Goal: Task Accomplishment & Management: Manage account settings

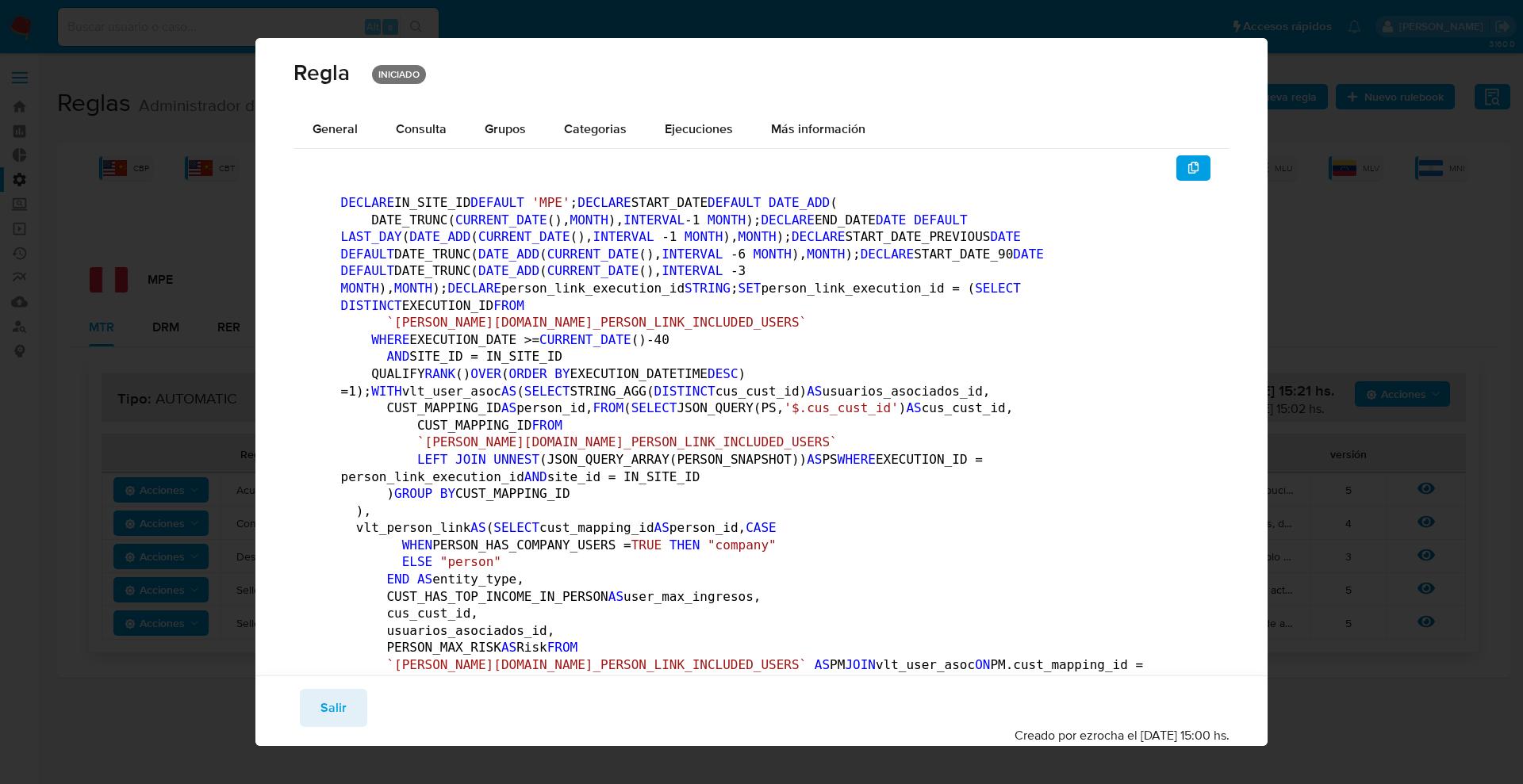
drag, startPoint x: 352, startPoint y: 725, endPoint x: 345, endPoint y: 721, distance: 8.1
click at [350, 726] on button "Salir" at bounding box center [334, 707] width 67 height 38
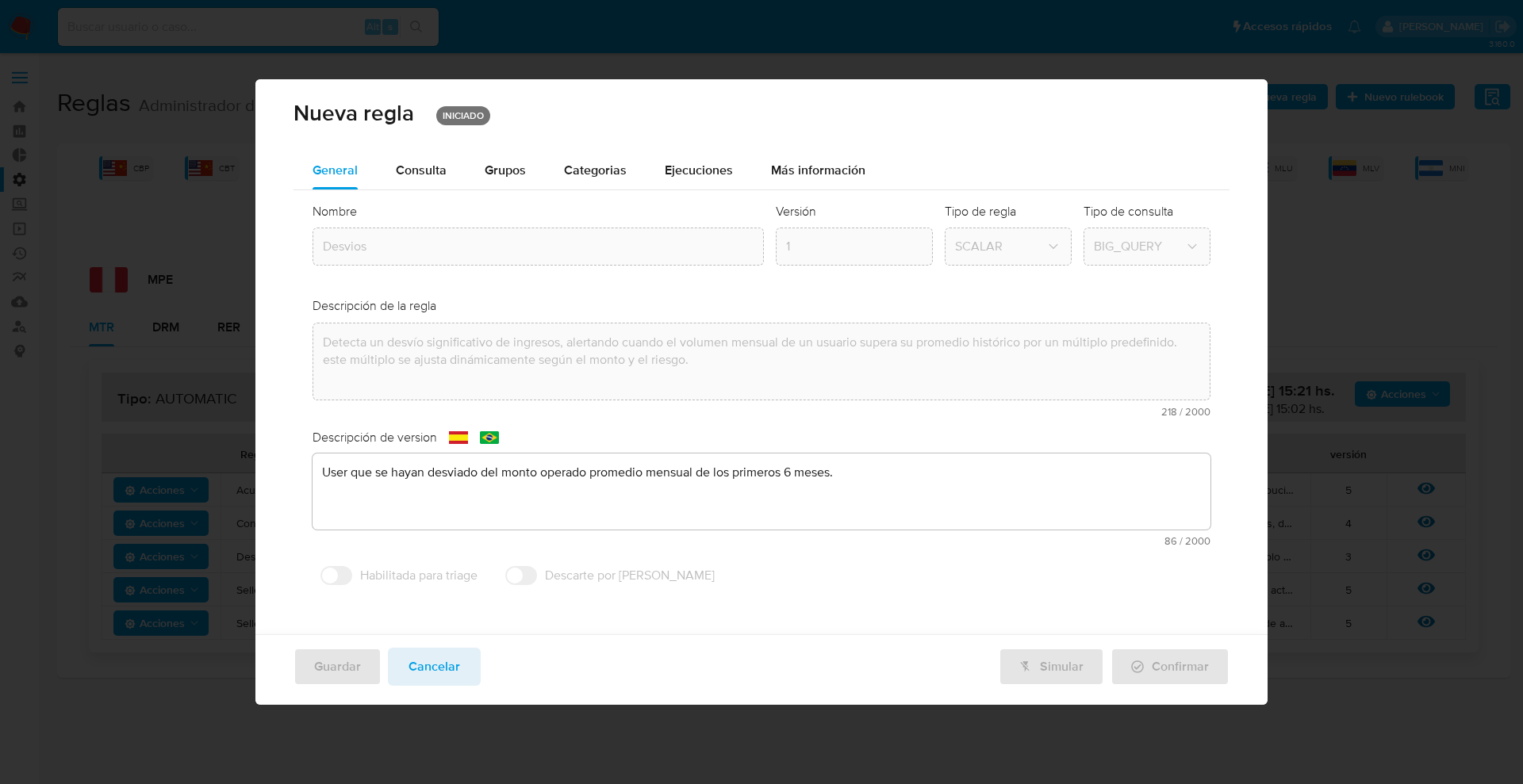
drag, startPoint x: 338, startPoint y: 718, endPoint x: 338, endPoint y: 708, distance: 10.0
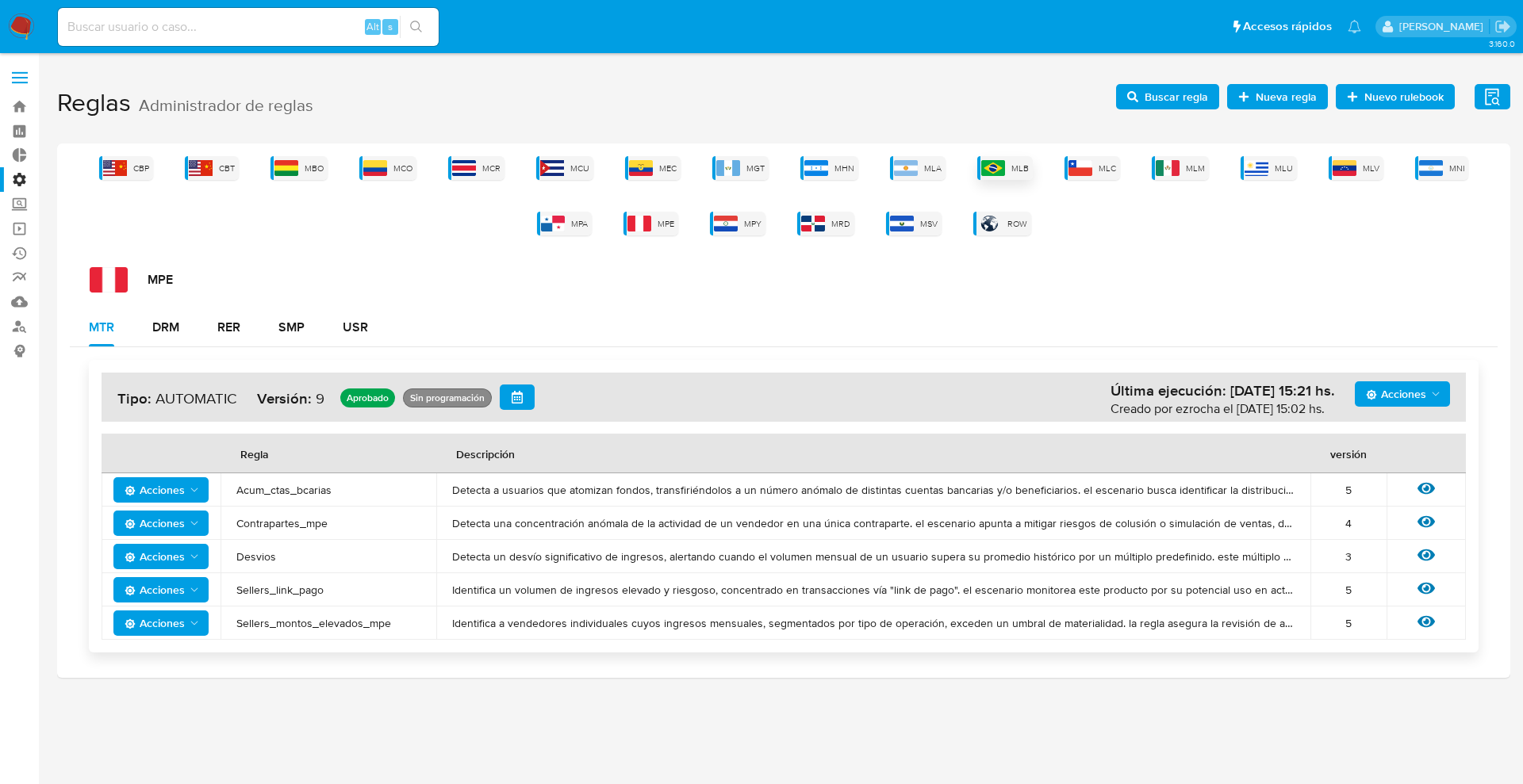
click at [1005, 161] on div "MLB" at bounding box center [1004, 168] width 55 height 24
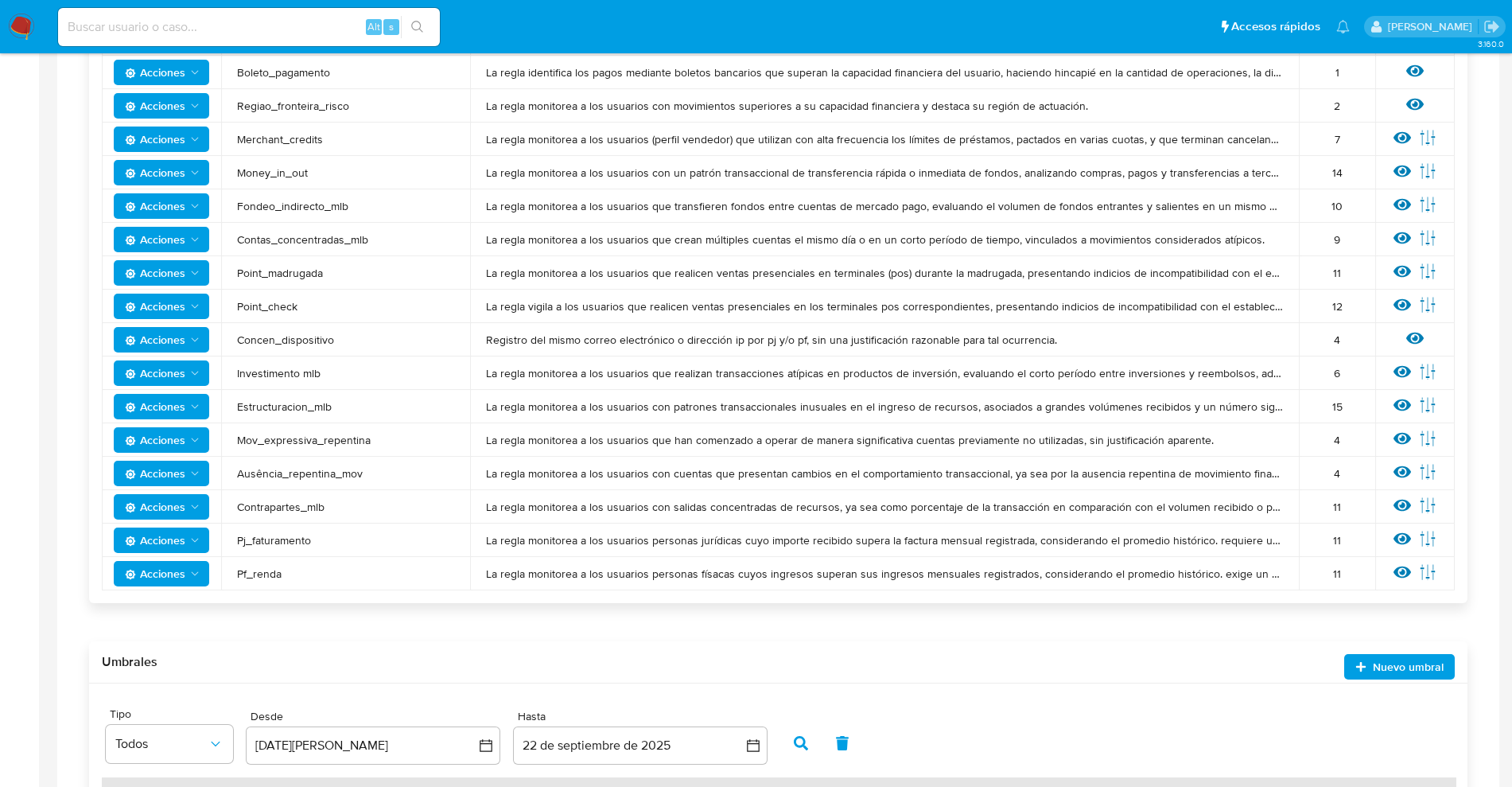
scroll to position [1094, 0]
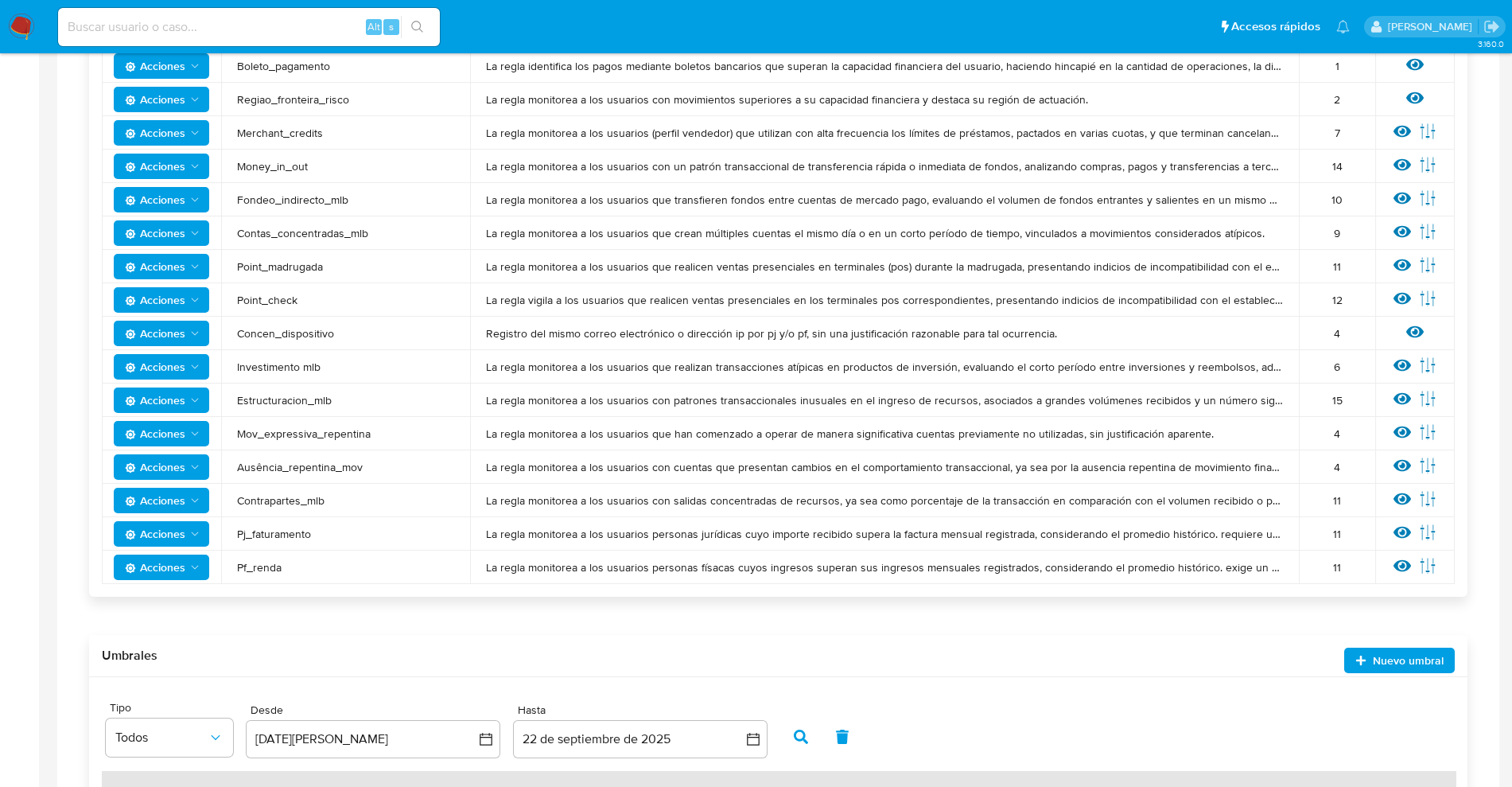
click at [1394, 540] on div "Ver regla Editar parámetros" at bounding box center [1415, 534] width 47 height 21
click at [1403, 538] on icon at bounding box center [1403, 533] width 18 height 18
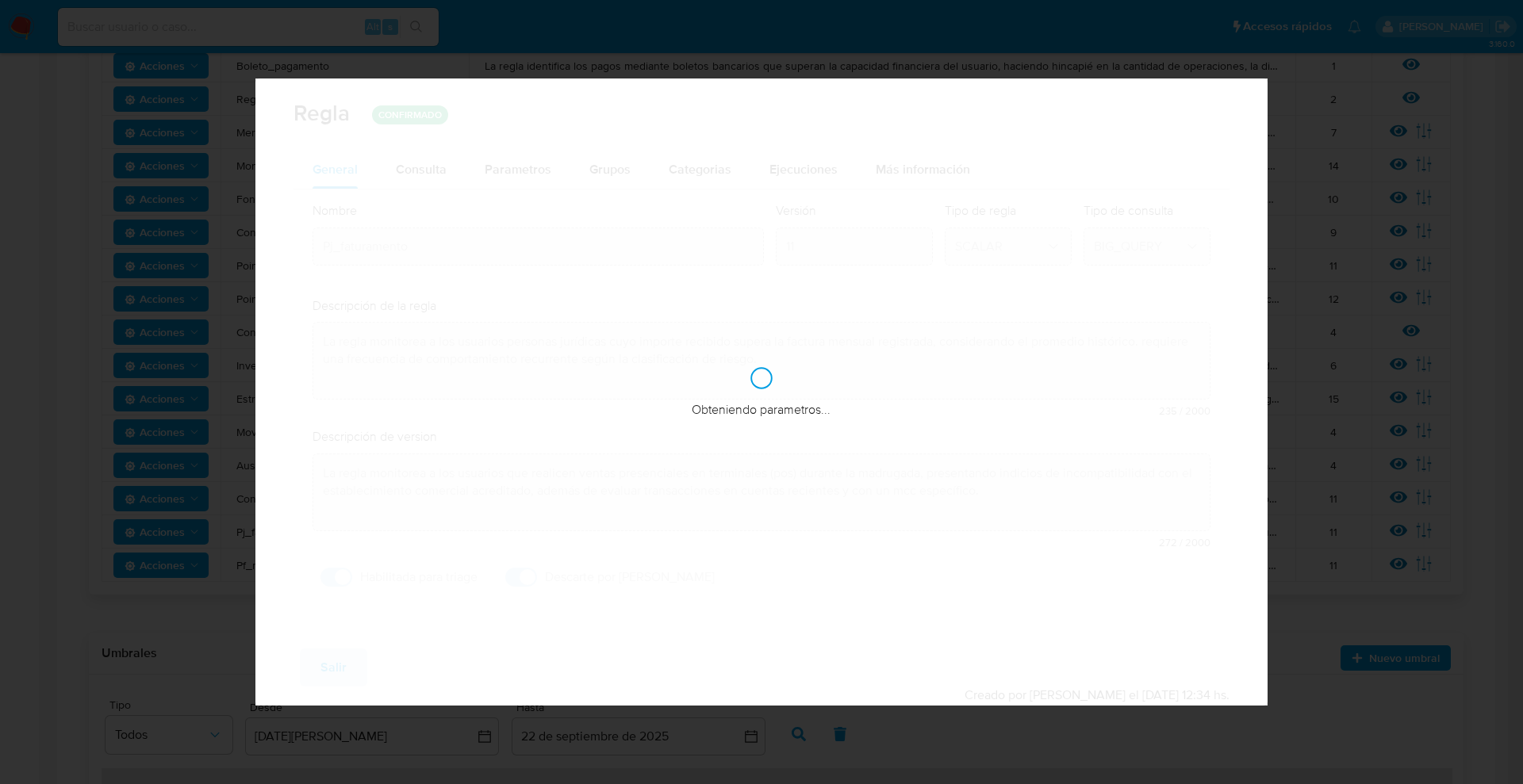
checkbox input "true"
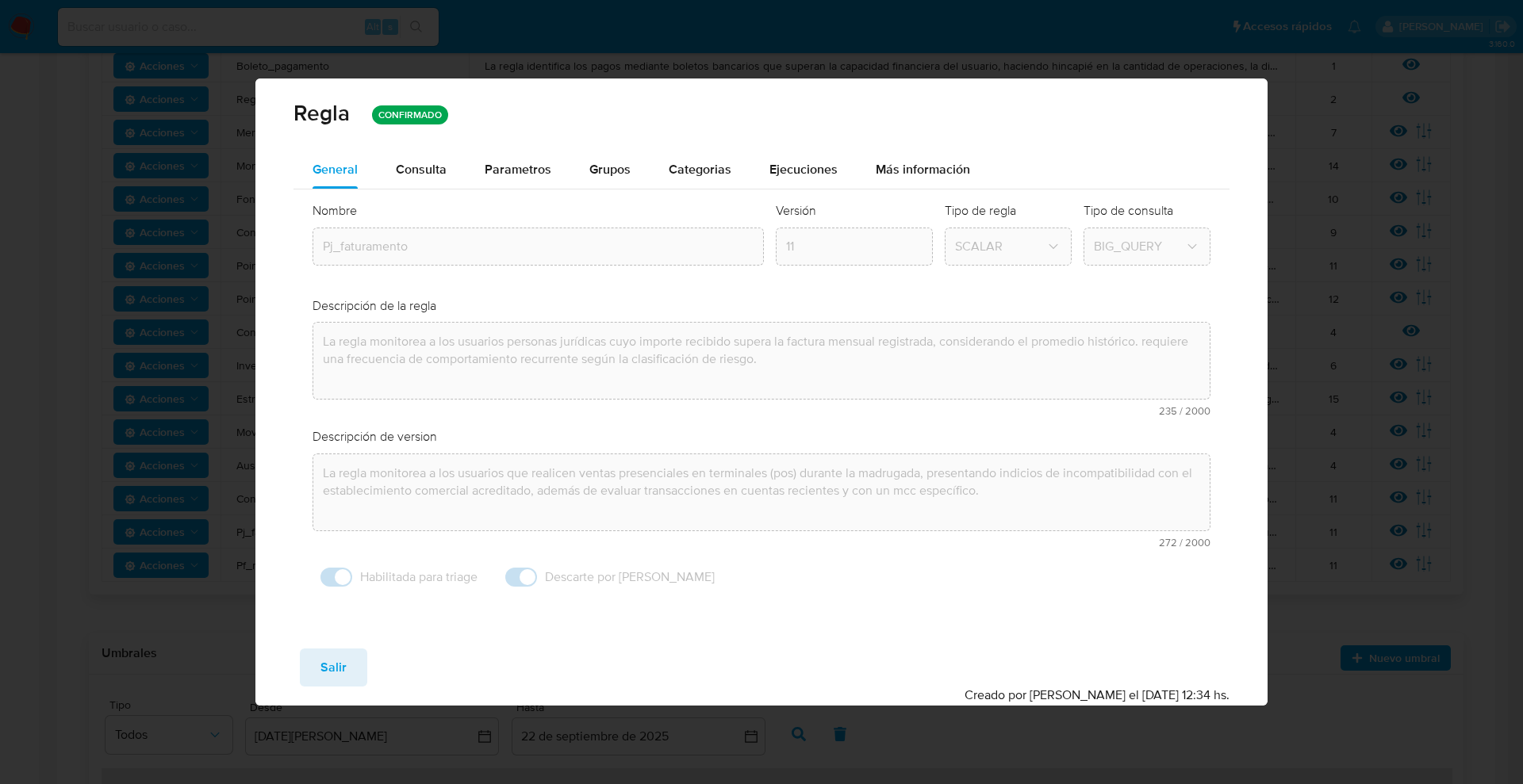
click at [282, 471] on div "General Consulta Parametros Evidencias Grupos Categorias Ejecuciones Más inform…" at bounding box center [761, 393] width 1013 height 485
drag, startPoint x: 904, startPoint y: 540, endPoint x: 822, endPoint y: 462, distance: 113.2
click at [897, 536] on div "text-es La regla monitorea a los usuarios que realicen ventas presenciales en t…" at bounding box center [762, 501] width 899 height 95
drag, startPoint x: 353, startPoint y: 665, endPoint x: 344, endPoint y: 664, distance: 9.1
click at [351, 665] on button "Salir" at bounding box center [334, 667] width 67 height 38
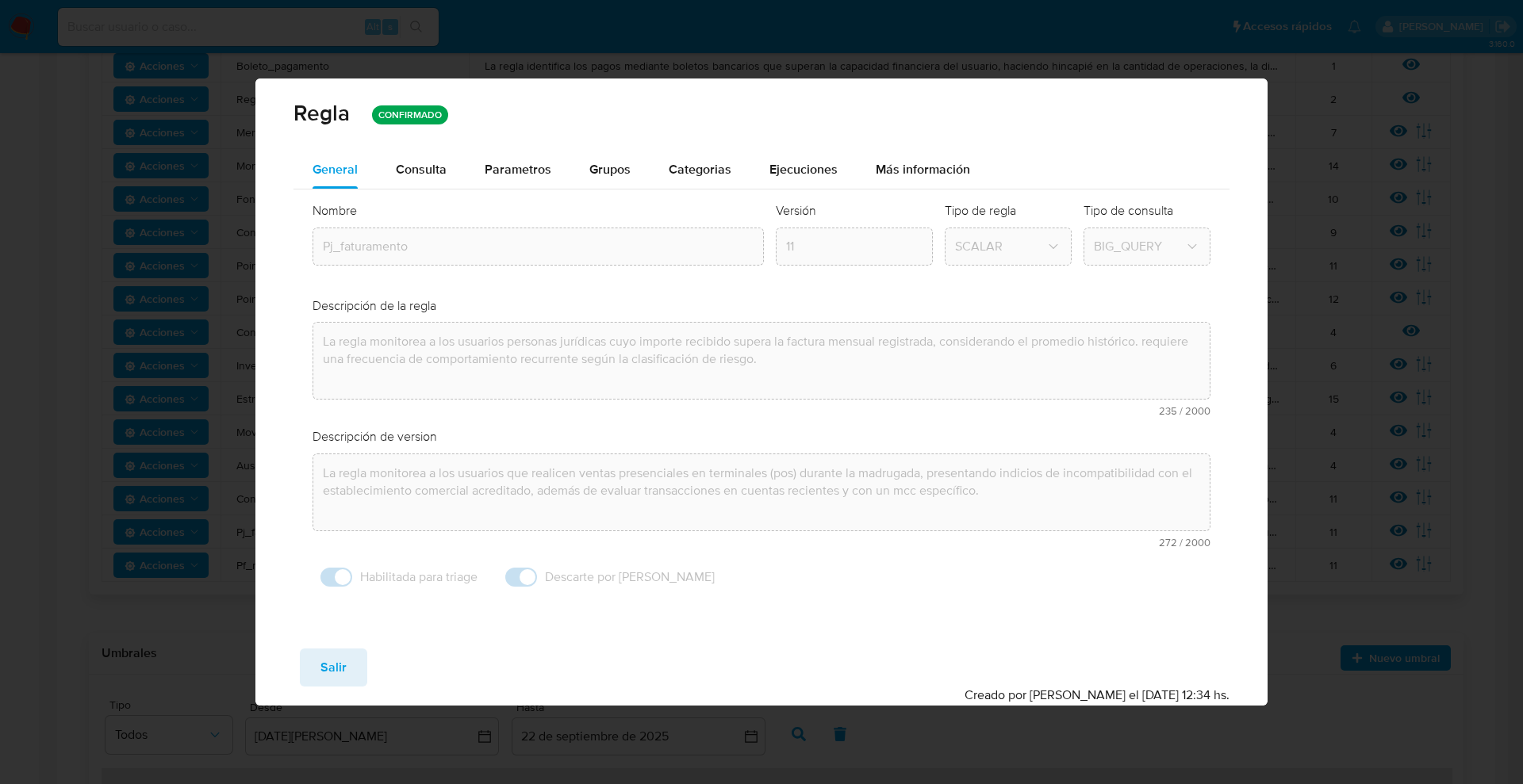
type input "1"
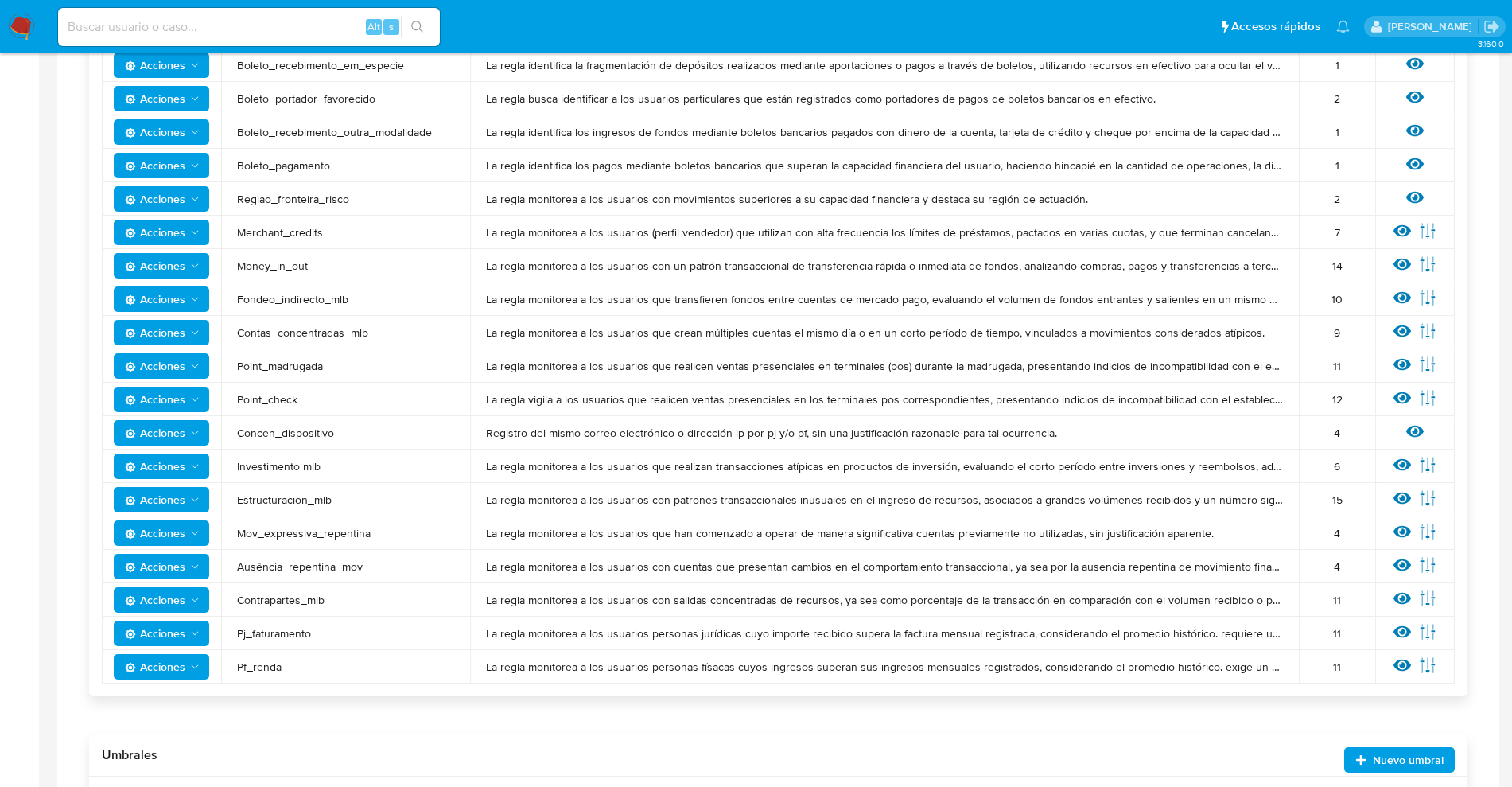
scroll to position [433, 0]
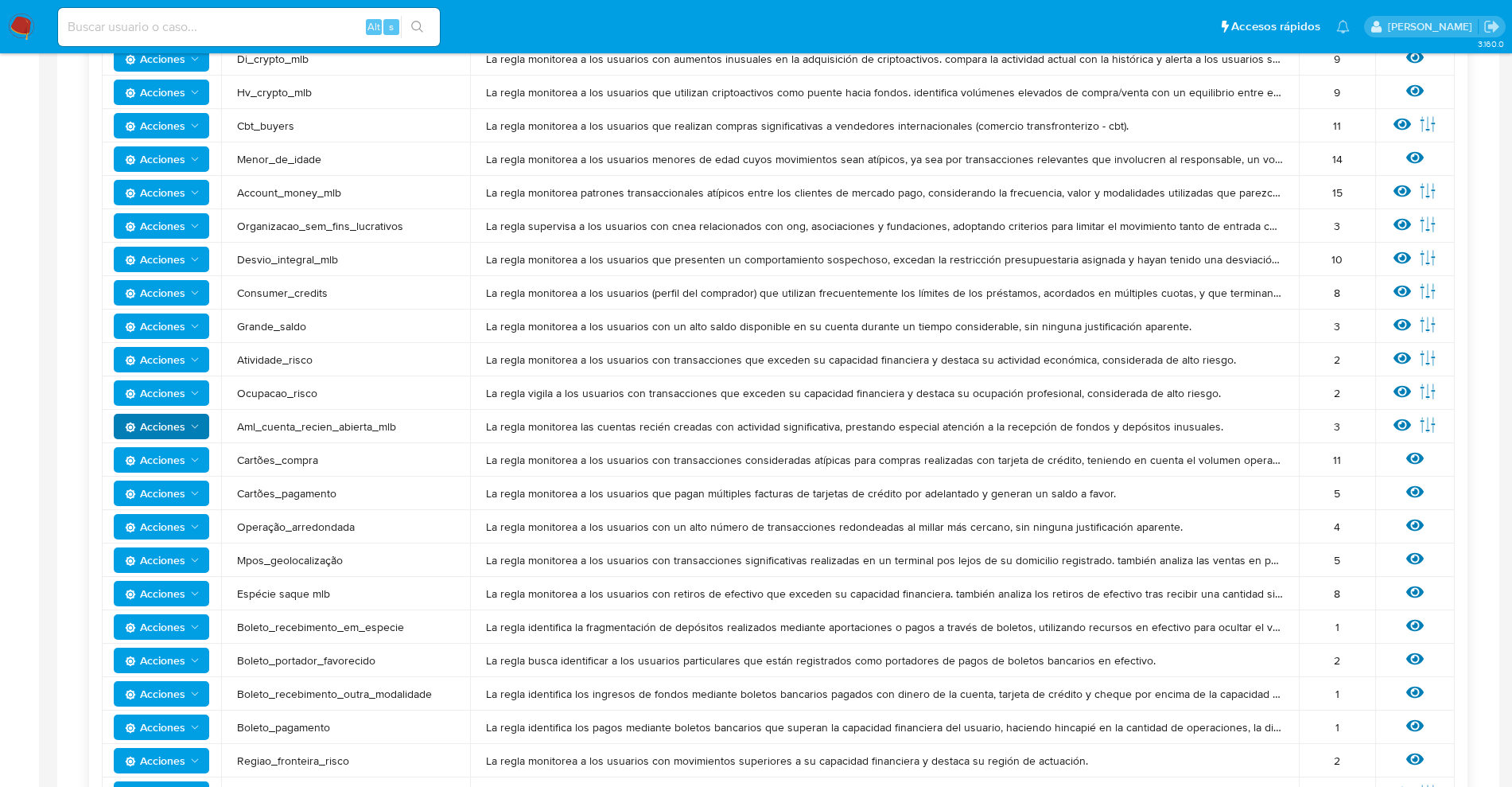
click at [166, 417] on td "Acciones" at bounding box center [162, 426] width 119 height 34
click at [180, 396] on span "Acciones" at bounding box center [154, 394] width 60 height 26
click at [1392, 397] on div "Ver regla Editar parámetros" at bounding box center [1415, 394] width 47 height 21
click at [1400, 398] on icon at bounding box center [1403, 392] width 18 height 18
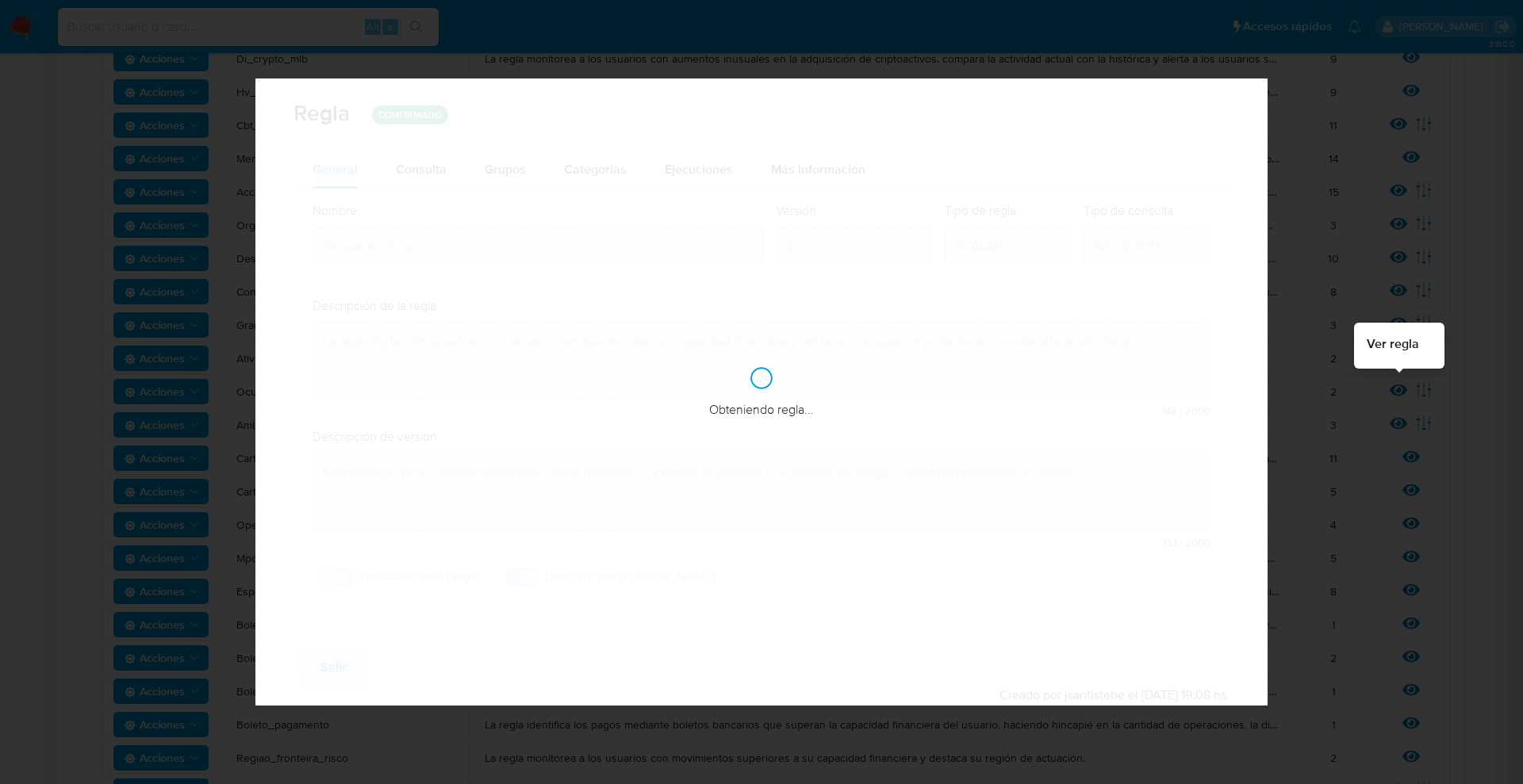
checkbox input "false"
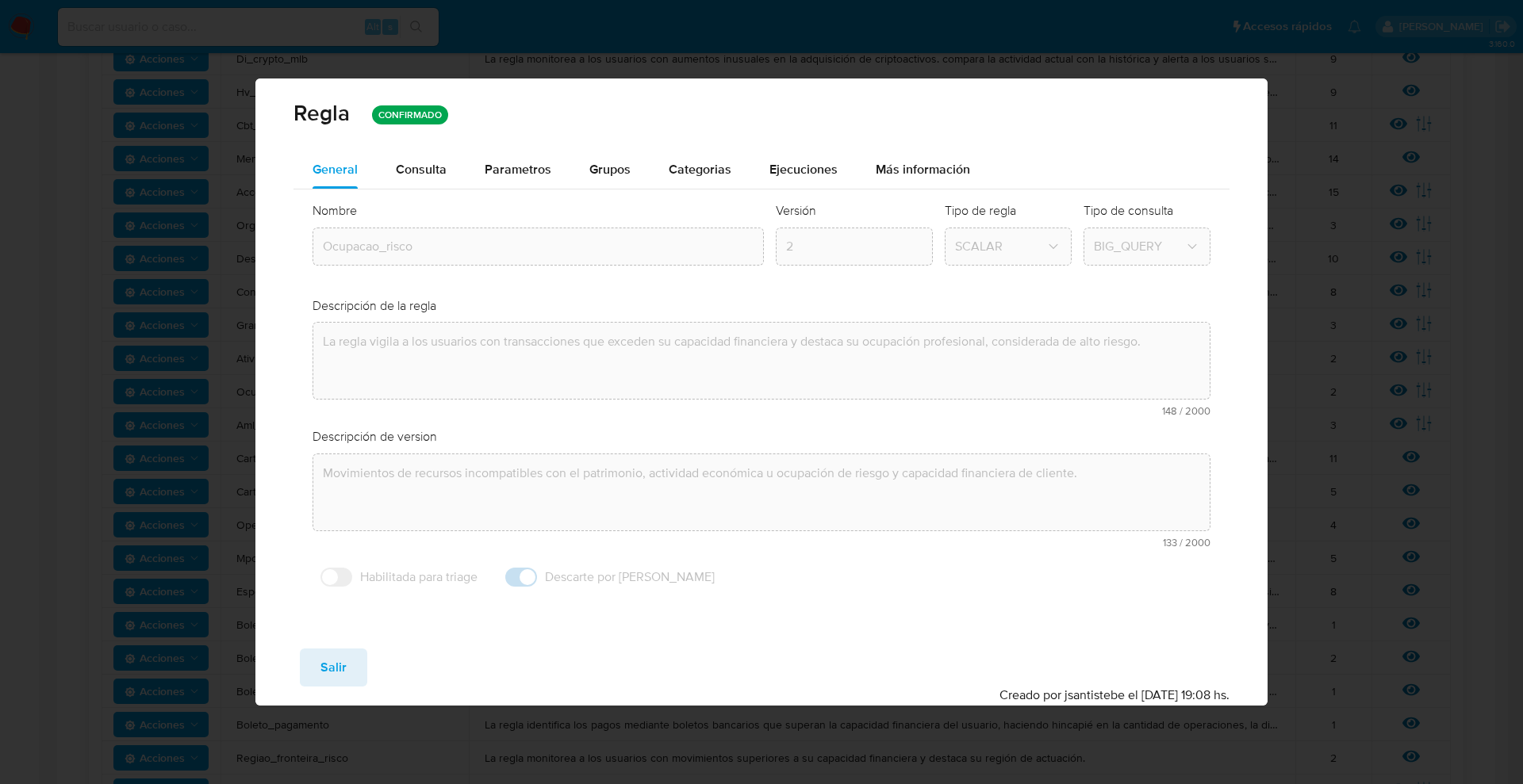
click at [264, 405] on div "General Consulta Parametros Evidencias Grupos Categorias Ejecuciones Más inform…" at bounding box center [761, 393] width 1013 height 485
drag, startPoint x: 395, startPoint y: 655, endPoint x: 379, endPoint y: 658, distance: 16.3
click at [393, 655] on div "Guardar Salir Simular Confirmar" at bounding box center [762, 667] width 937 height 38
click at [362, 661] on button "Salir" at bounding box center [334, 667] width 67 height 38
type input "1"
